Goal: Find specific page/section: Find specific page/section

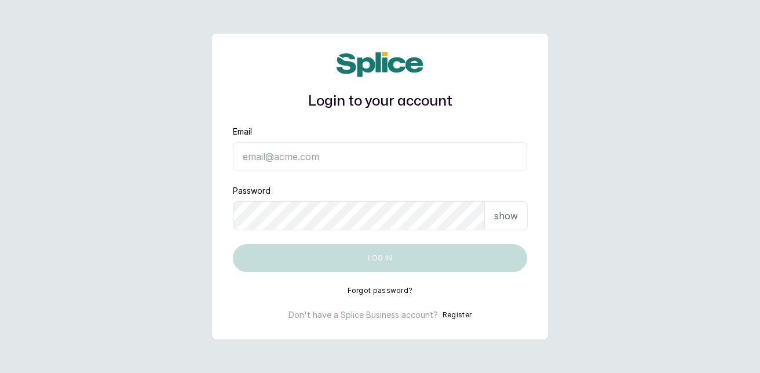
type input "[EMAIL_ADDRESS][DOMAIN_NAME]"
click at [517, 216] on div "show" at bounding box center [506, 215] width 43 height 29
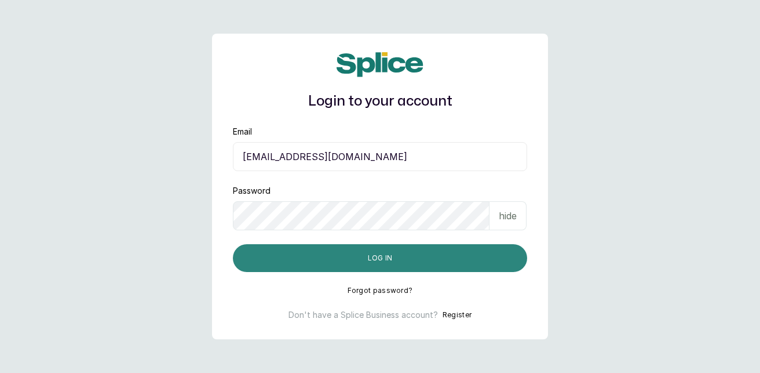
click at [381, 258] on button "Log in" at bounding box center [380, 258] width 294 height 28
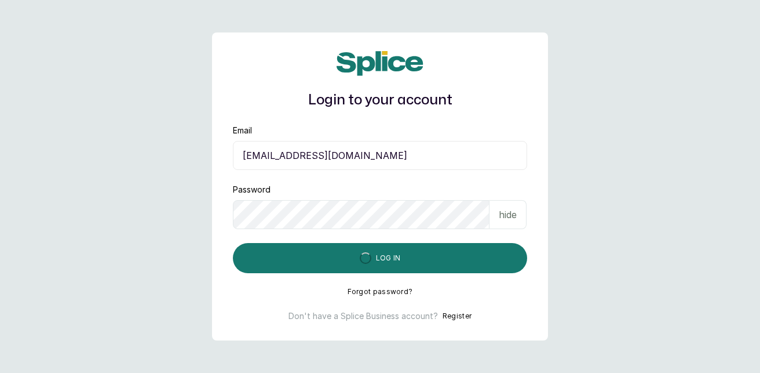
click at [508, 212] on p "hide" at bounding box center [508, 214] width 18 height 14
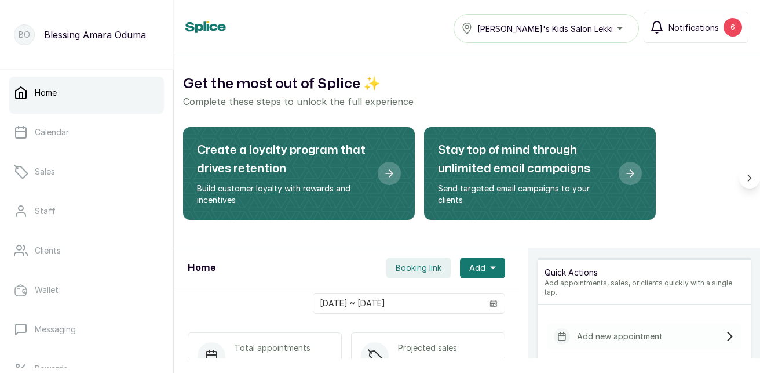
click at [732, 20] on div "6" at bounding box center [733, 27] width 19 height 19
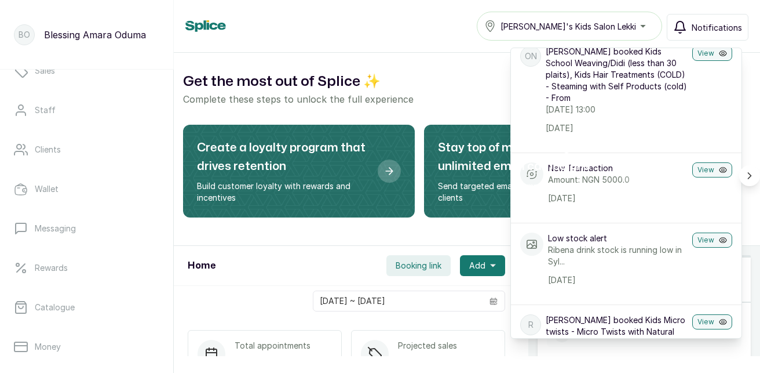
scroll to position [116, 0]
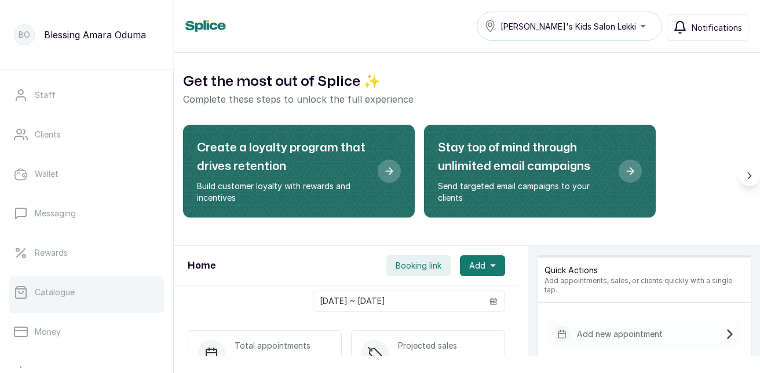
click at [67, 304] on link "Catalogue" at bounding box center [86, 292] width 155 height 32
